Goal: Transaction & Acquisition: Purchase product/service

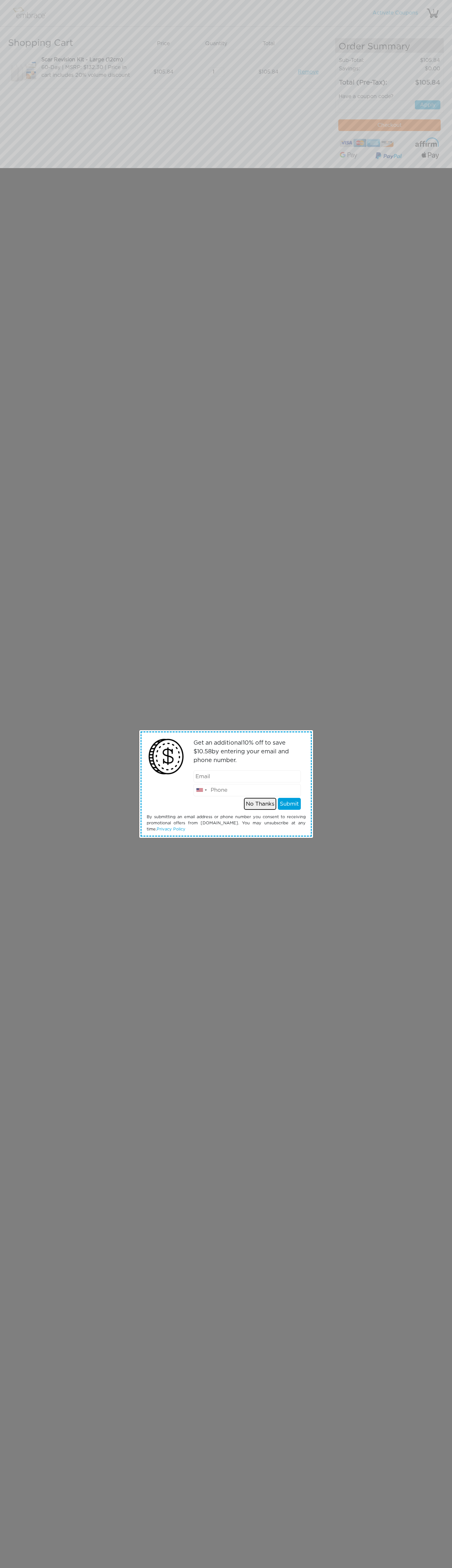
click at [260, 803] on button "No Thanks" at bounding box center [260, 804] width 32 height 12
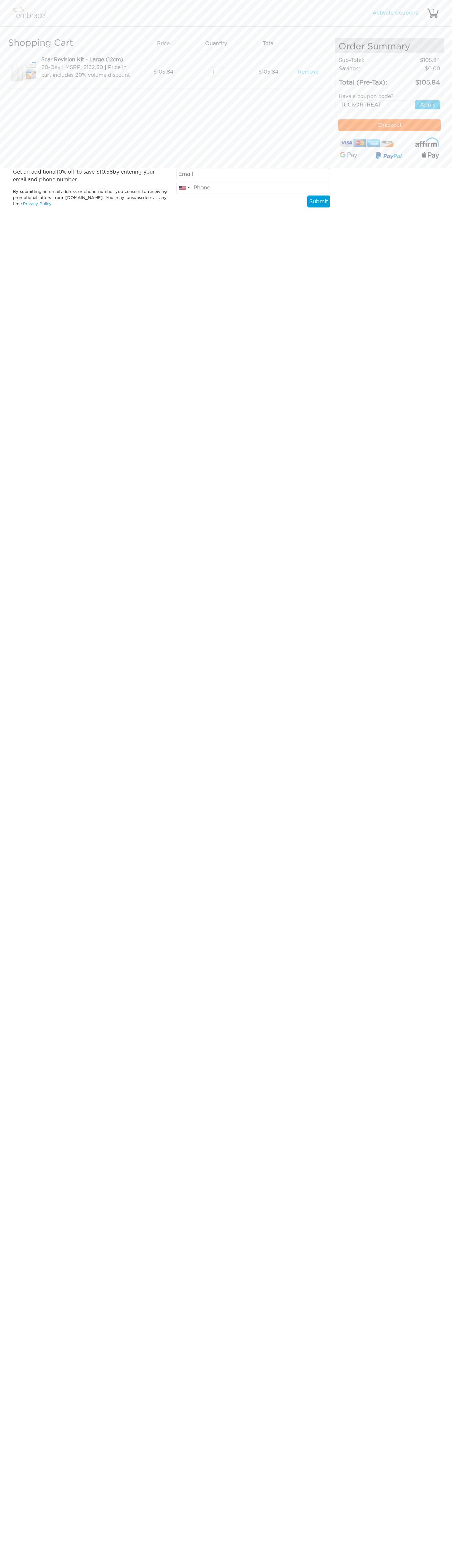
type input "TUCKORTREAT"
click at [428, 105] on button "Apply" at bounding box center [428, 105] width 26 height 9
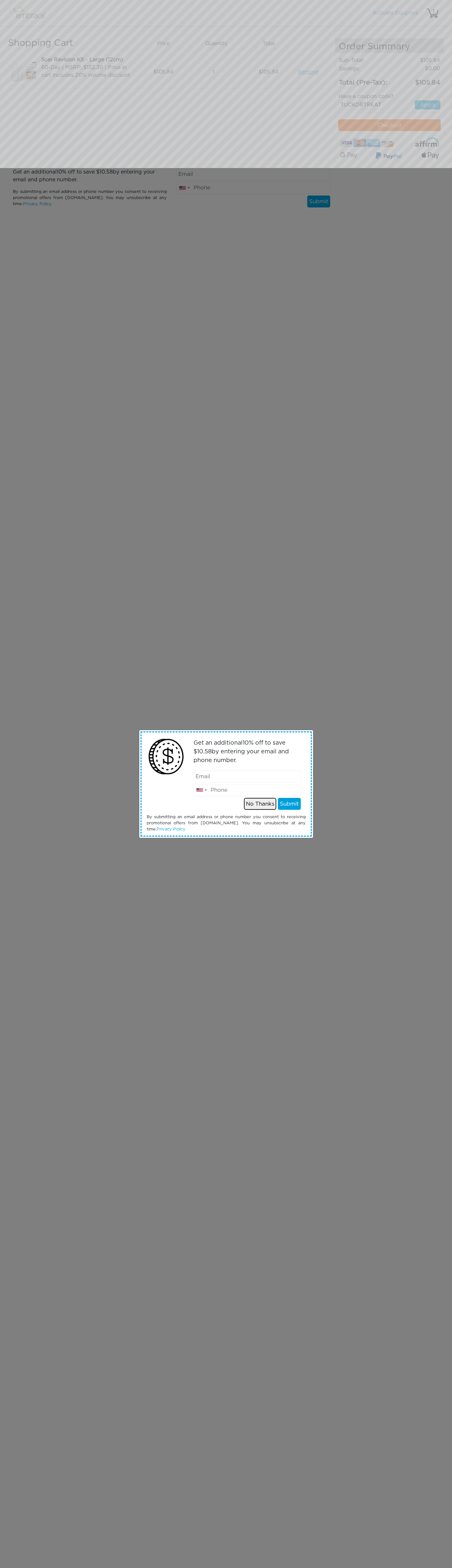
click at [260, 803] on button "No Thanks" at bounding box center [260, 804] width 32 height 12
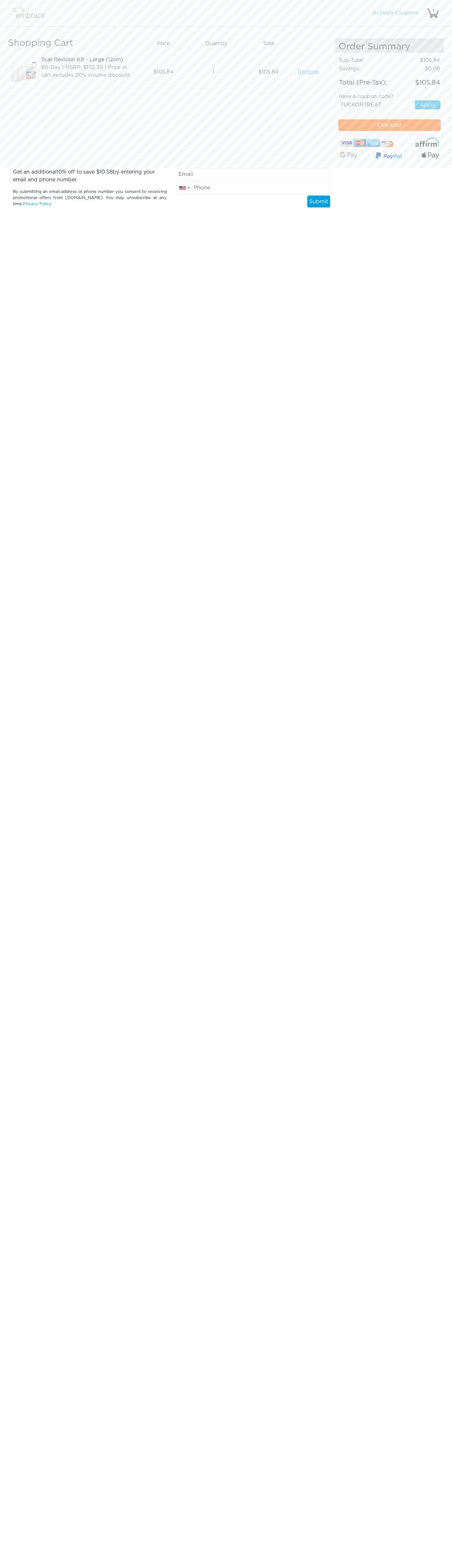
click at [389, 125] on button "Checkout" at bounding box center [389, 125] width 102 height 12
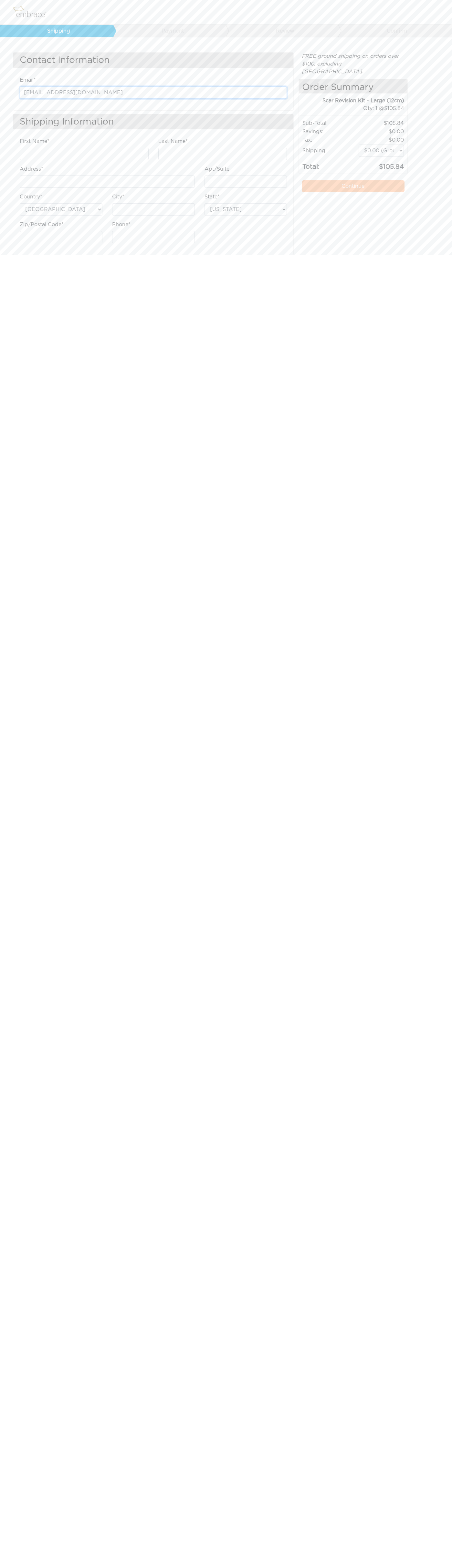
type input "johnsmith007@storebotmail.joonix.net"
type input "John"
type input "Smith"
type input "1600 Amphitheatre Parkway"
type input "First floor"
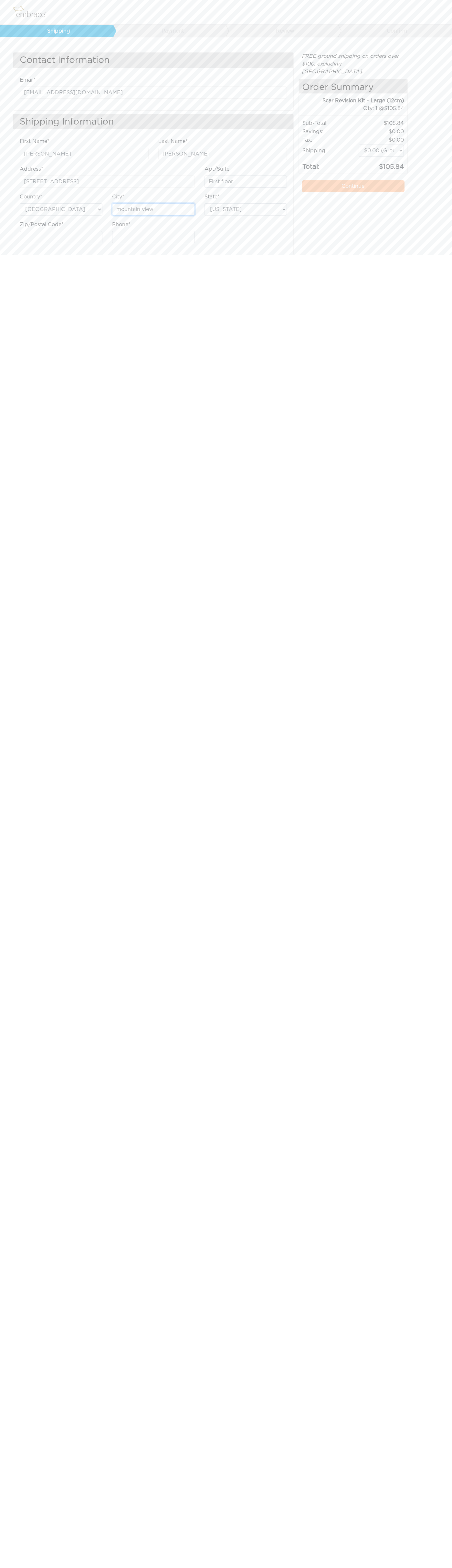
type input "mountain view"
select select "CA"
type input "6502530000"
type input "94043"
click at [217, 169] on label "Apt/Suite" at bounding box center [217, 169] width 25 height 8
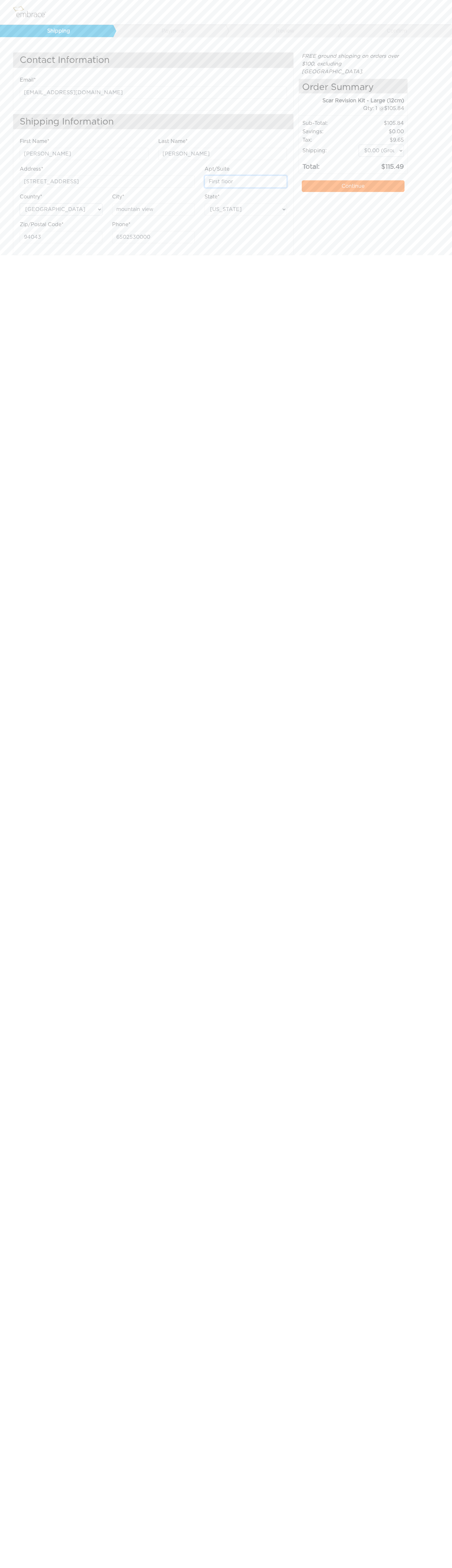
click at [217, 175] on input "First floor" at bounding box center [246, 181] width 83 height 12
click at [353, 180] on link "Continue" at bounding box center [353, 186] width 102 height 12
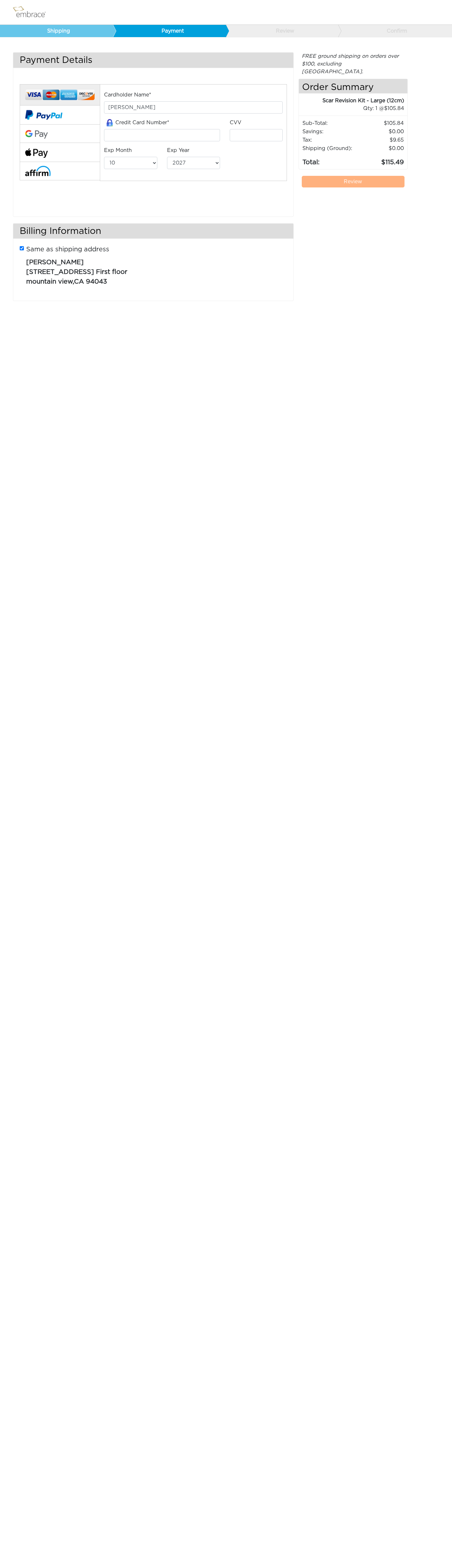
select select "10"
select select "2027"
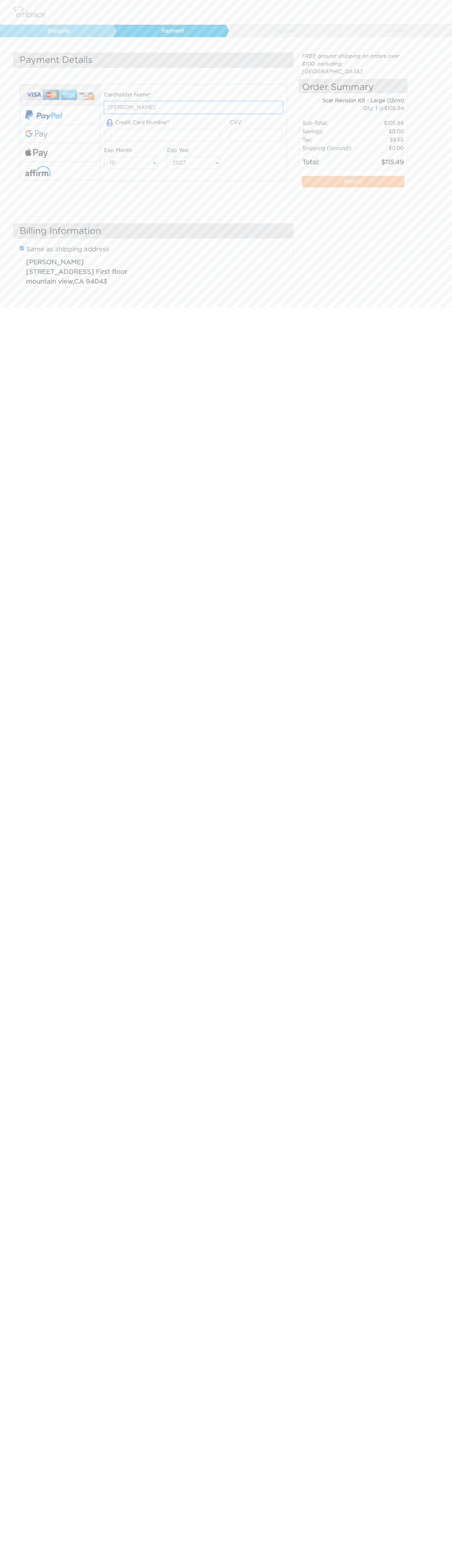
type input "John Smith"
type input "[CREDIT_CARD_NUMBER]"
type input "123"
select select "12"
select select "2029"
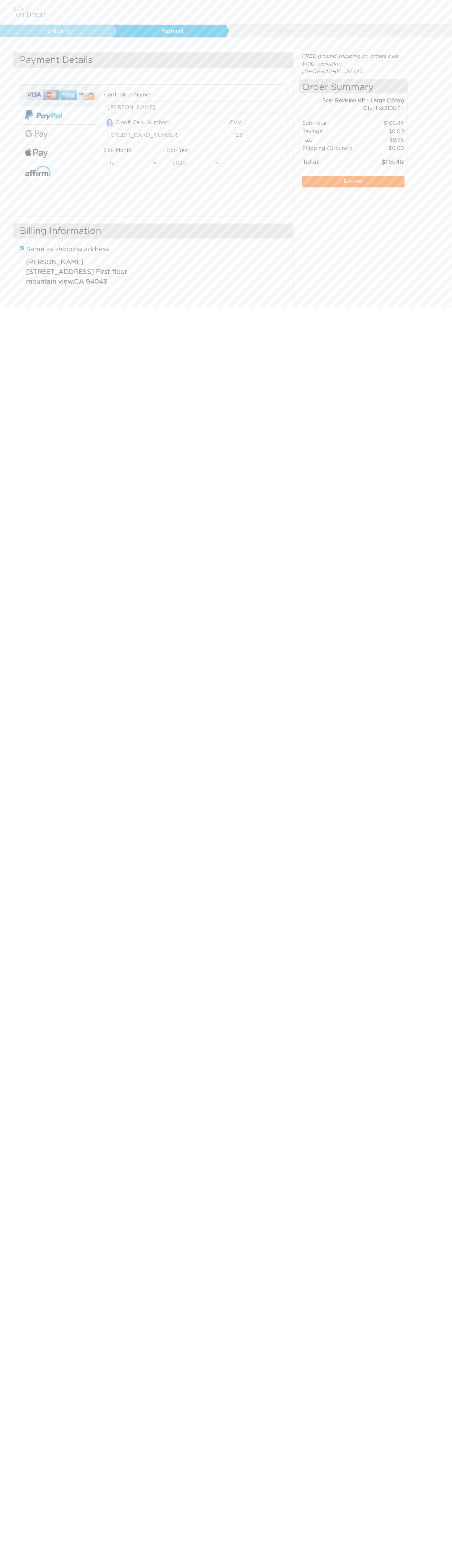
click at [171, 31] on link "Payment" at bounding box center [169, 31] width 113 height 12
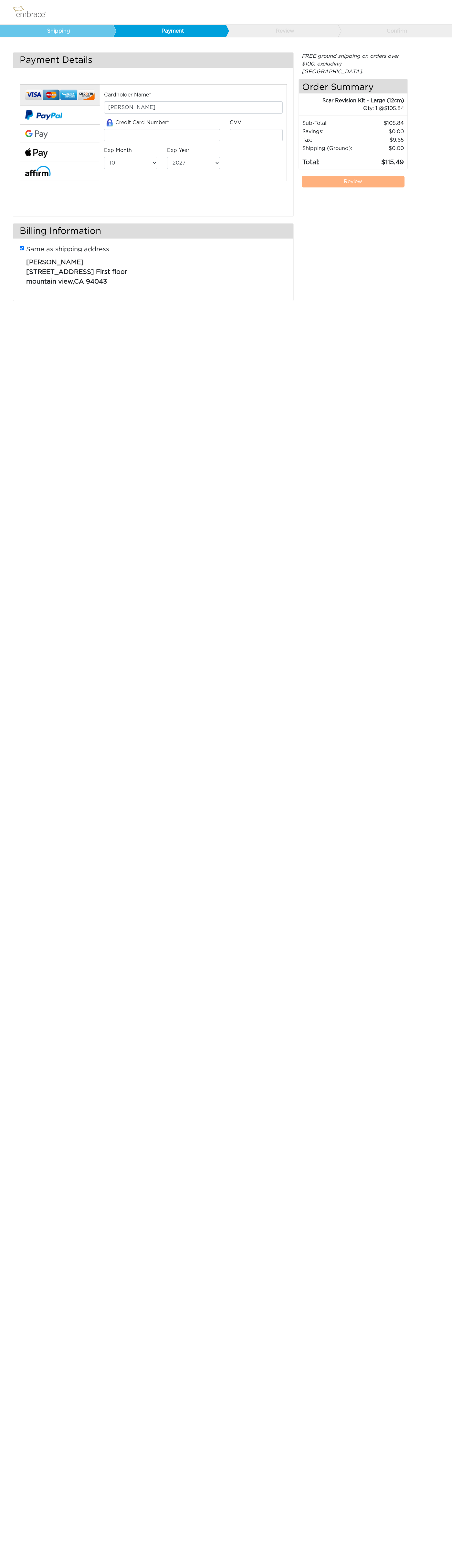
select select "10"
select select "2027"
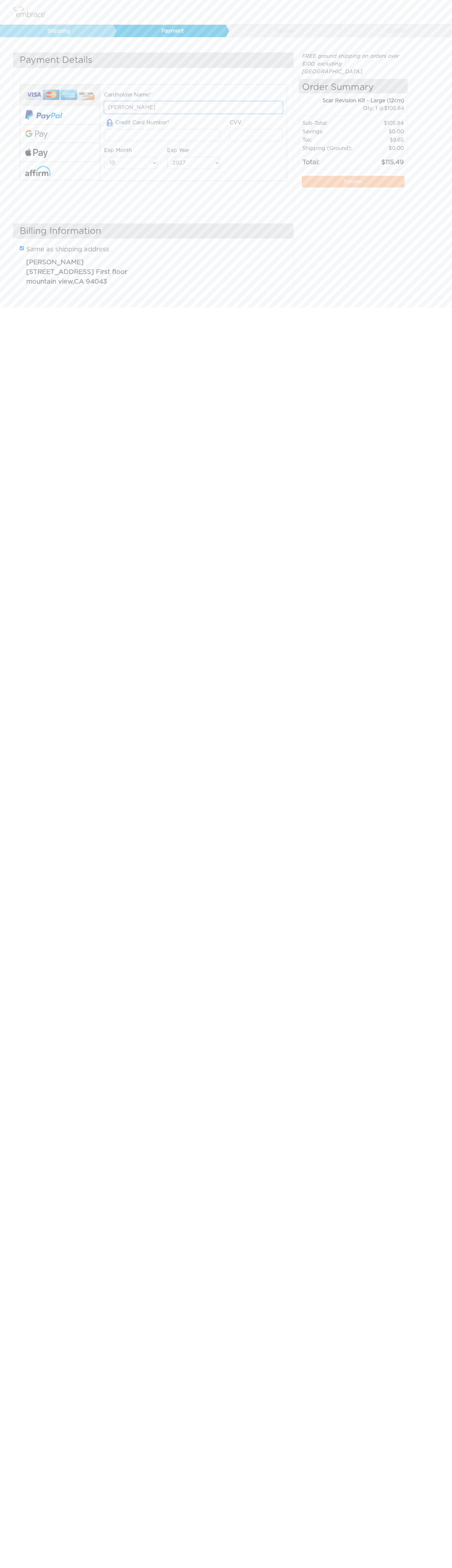
type input "[PERSON_NAME]"
type input "[CREDIT_CARD_NUMBER]"
type input "123"
select select "12"
select select "2029"
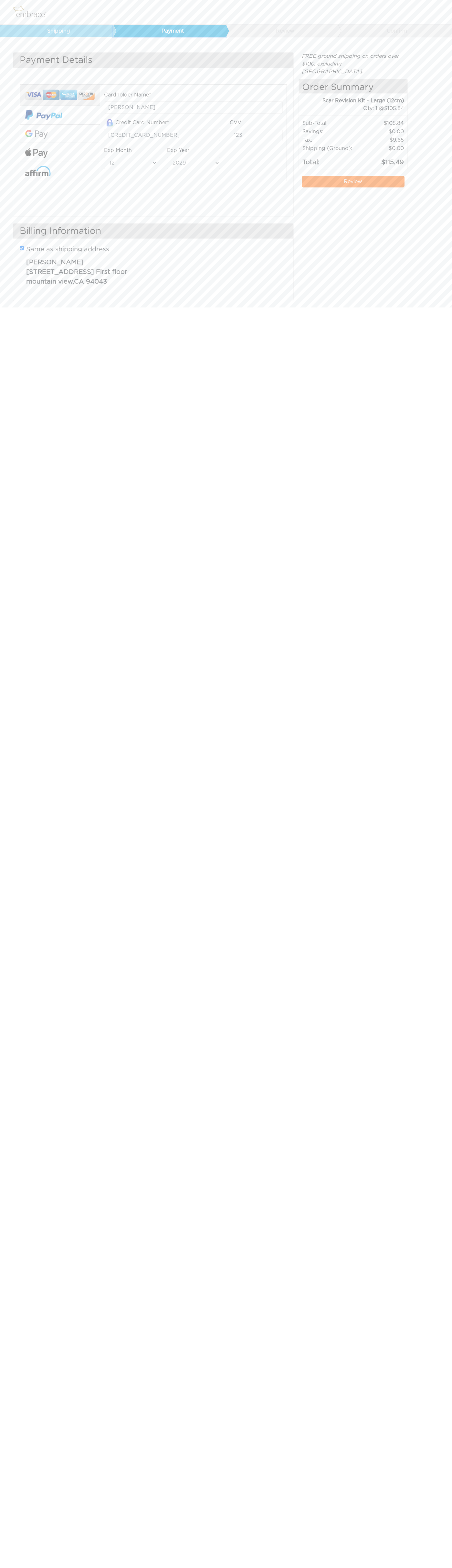
click at [171, 31] on link "Payment" at bounding box center [169, 31] width 113 height 12
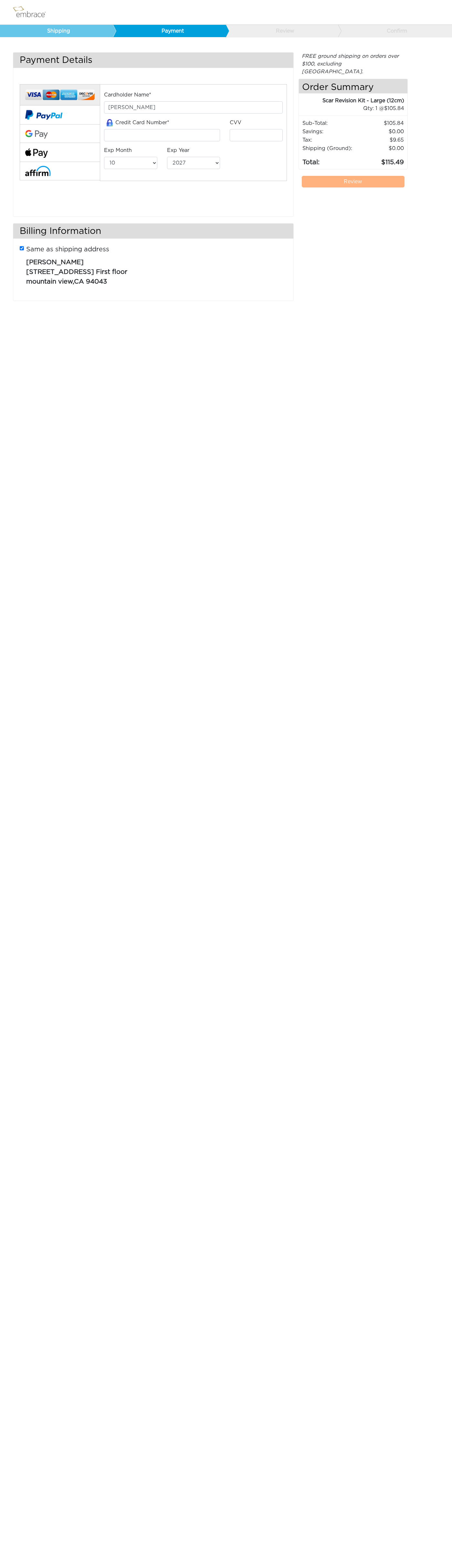
select select "10"
select select "2027"
